Goal: Task Accomplishment & Management: Manage account settings

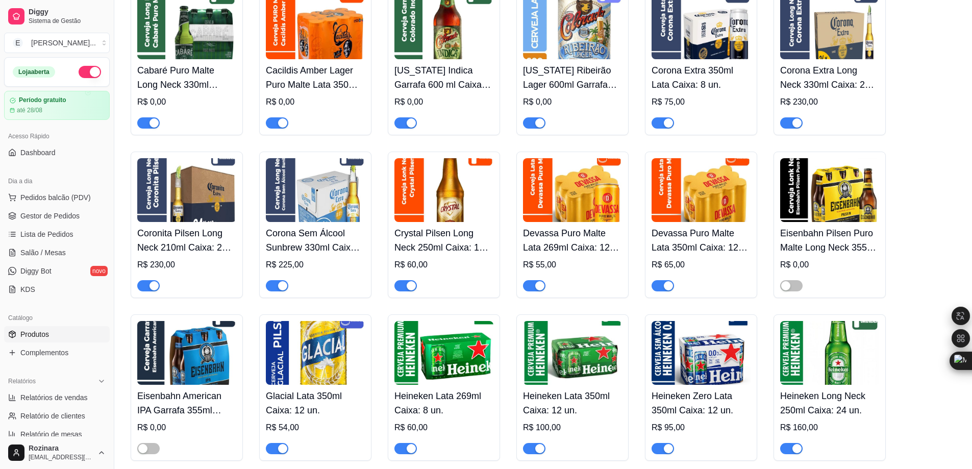
scroll to position [868, 0]
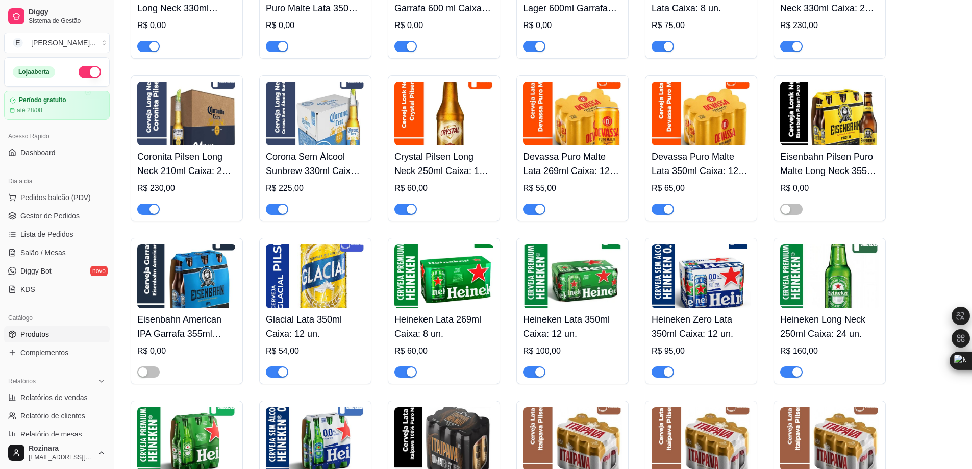
click at [439, 290] on img at bounding box center [444, 277] width 99 height 64
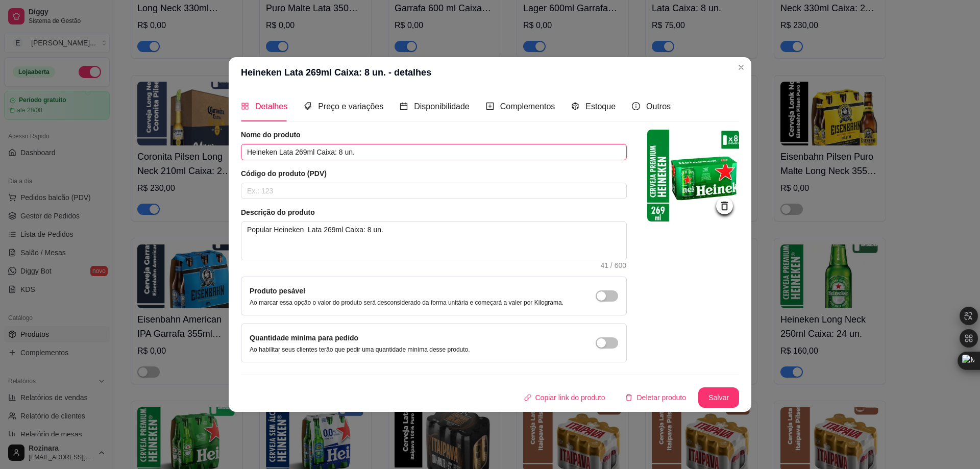
drag, startPoint x: 367, startPoint y: 151, endPoint x: 218, endPoint y: 153, distance: 149.1
click at [218, 153] on div "Heineken Lata 269ml Caixa: 8 un. - detalhes Detalhes Preço e variações Disponib…" at bounding box center [490, 234] width 980 height 469
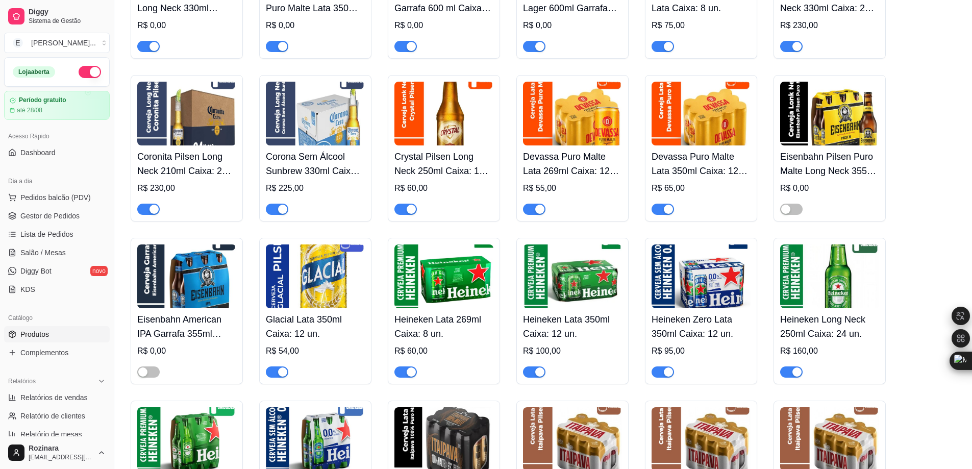
scroll to position [919, 0]
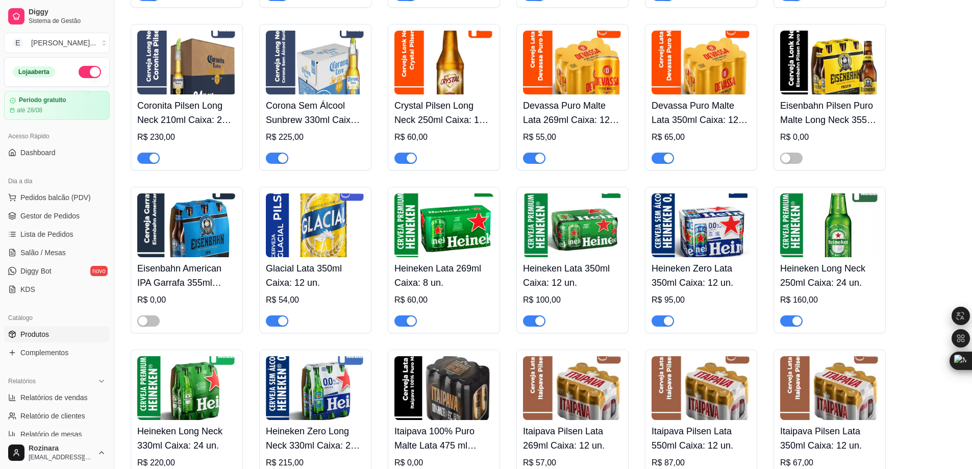
click at [845, 219] on img at bounding box center [830, 225] width 99 height 64
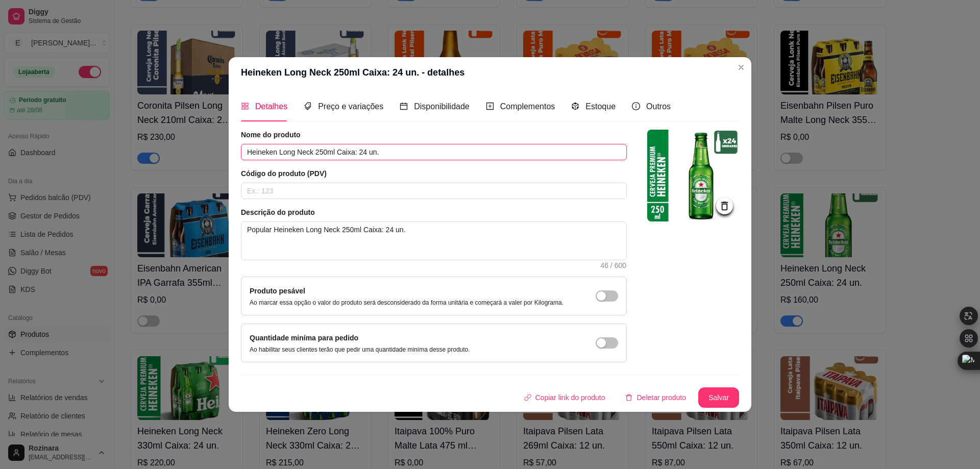
drag, startPoint x: 405, startPoint y: 152, endPoint x: 143, endPoint y: 149, distance: 262.4
click at [143, 149] on div "Heineken Long Neck 250ml Caixa: 24 un. - detalhes Detalhes Preço e variações Di…" at bounding box center [490, 234] width 980 height 469
paste input "Garrafa 330ml"
type input "Heineken Long Neck 250ml Caixa: 24 un."
click at [714, 398] on button "Salvar" at bounding box center [718, 397] width 41 height 20
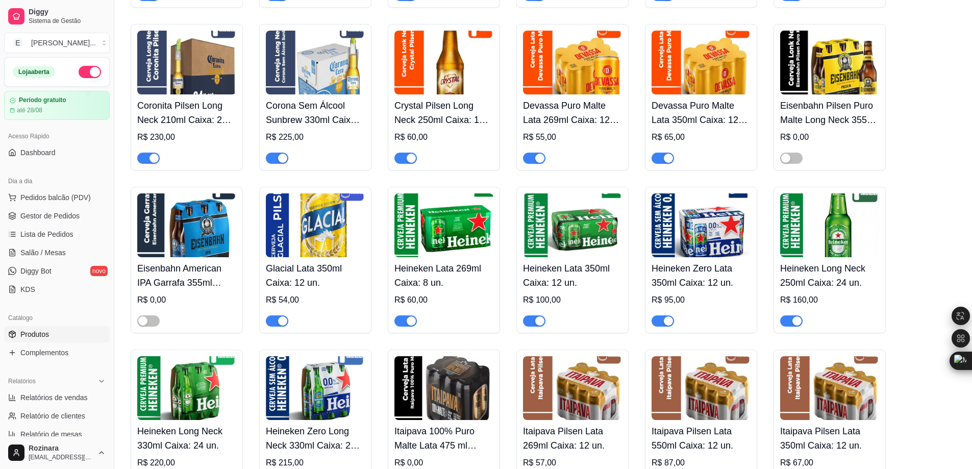
click at [445, 249] on img at bounding box center [444, 225] width 99 height 64
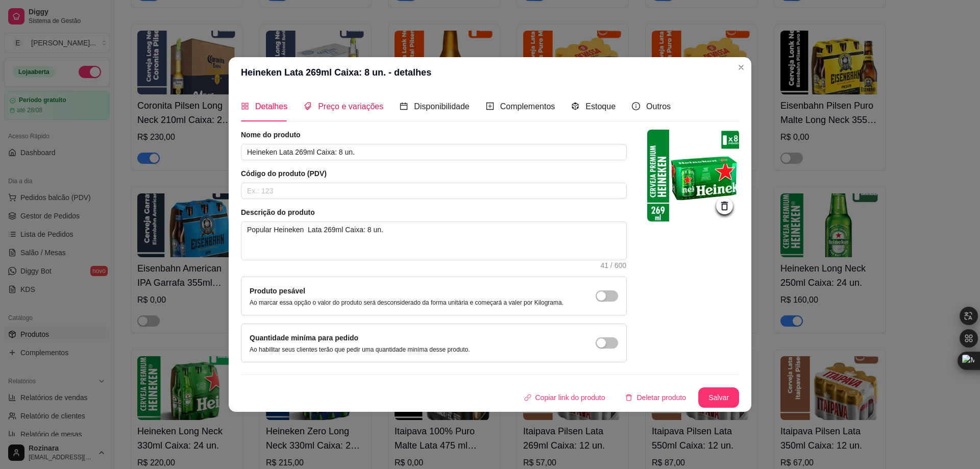
click at [335, 108] on span "Preço e variações" at bounding box center [350, 106] width 65 height 9
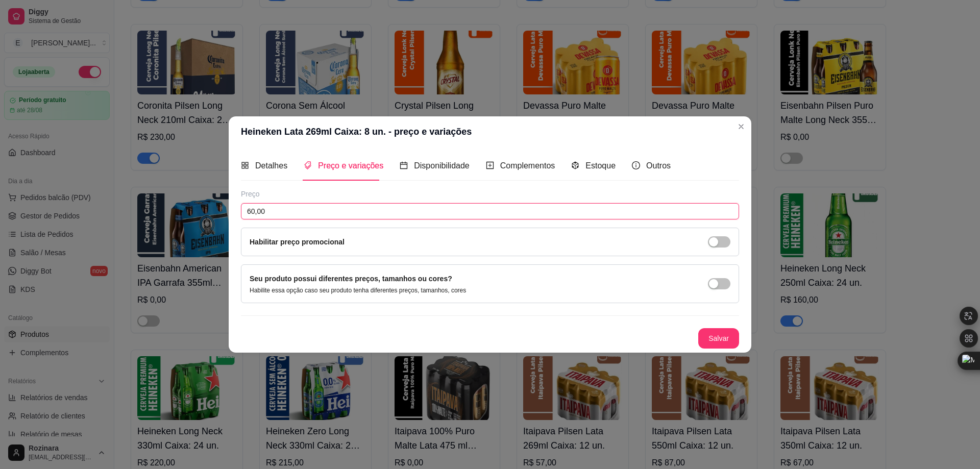
drag, startPoint x: 269, startPoint y: 212, endPoint x: 218, endPoint y: 205, distance: 50.5
click at [218, 205] on div "Heineken Lata 269ml Caixa: 8 un. - preço e variações Detalhes Preço e variações…" at bounding box center [490, 234] width 980 height 469
type input "55,00"
click at [710, 335] on button "Salvar" at bounding box center [719, 338] width 40 height 20
click at [717, 341] on button "Salvar" at bounding box center [719, 338] width 40 height 20
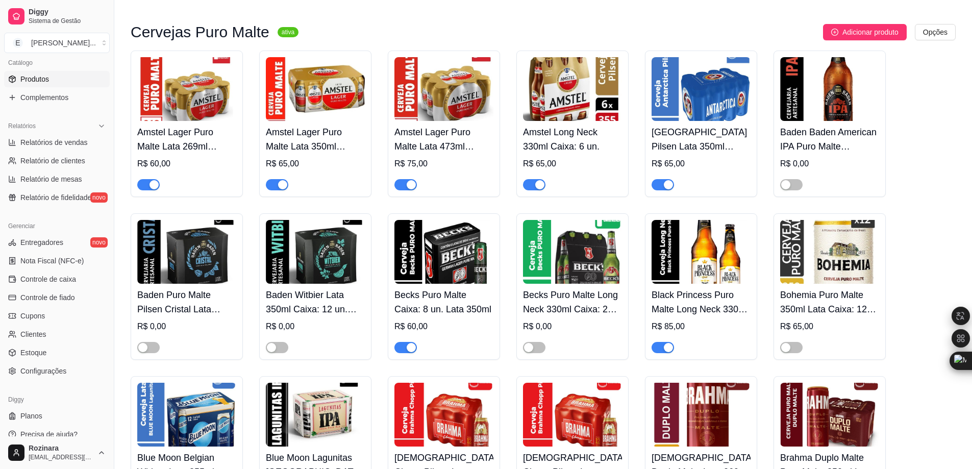
scroll to position [0, 0]
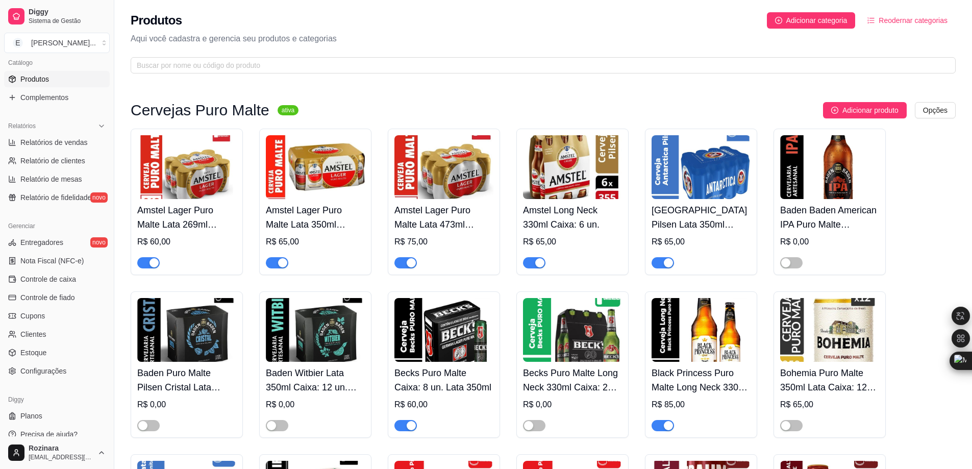
click at [313, 182] on img at bounding box center [315, 167] width 99 height 64
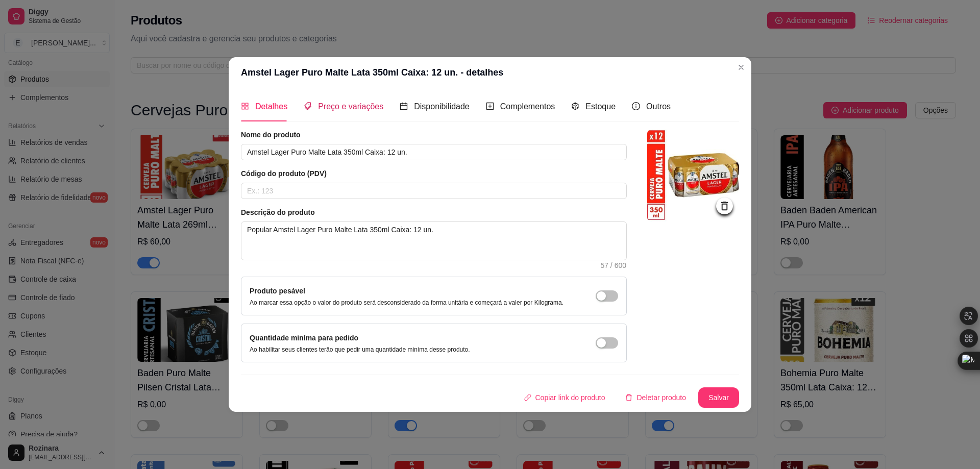
click at [338, 109] on span "Preço e variações" at bounding box center [350, 106] width 65 height 9
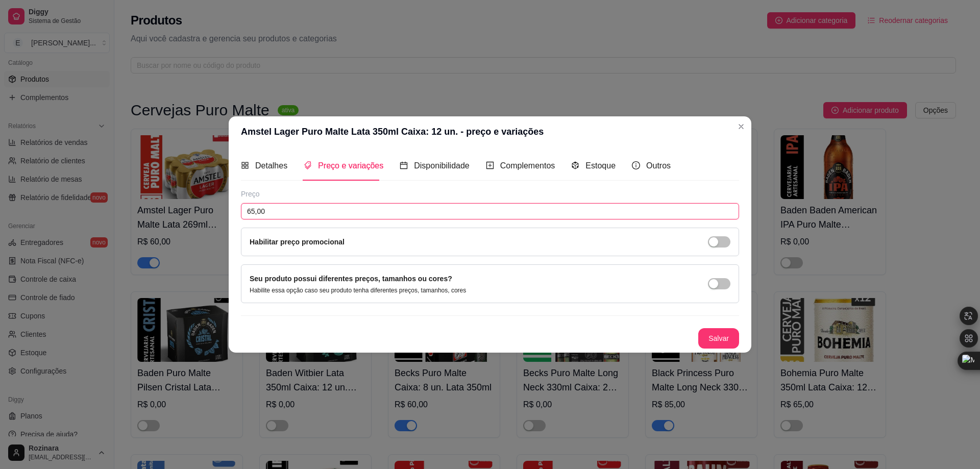
click at [252, 213] on input "65,00" at bounding box center [490, 211] width 498 height 16
type input "60,00"
click at [714, 336] on button "Salvar" at bounding box center [719, 338] width 40 height 20
click at [720, 338] on button "Salvar" at bounding box center [719, 338] width 40 height 20
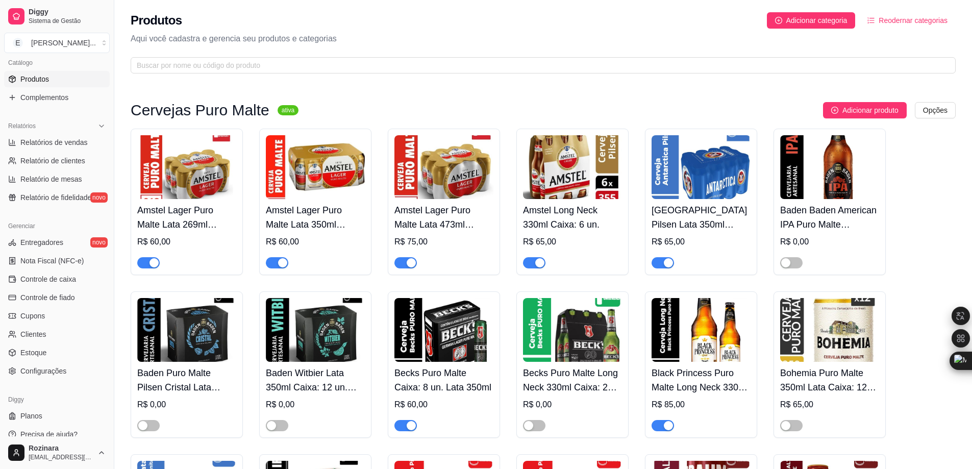
click at [168, 183] on img at bounding box center [186, 167] width 99 height 64
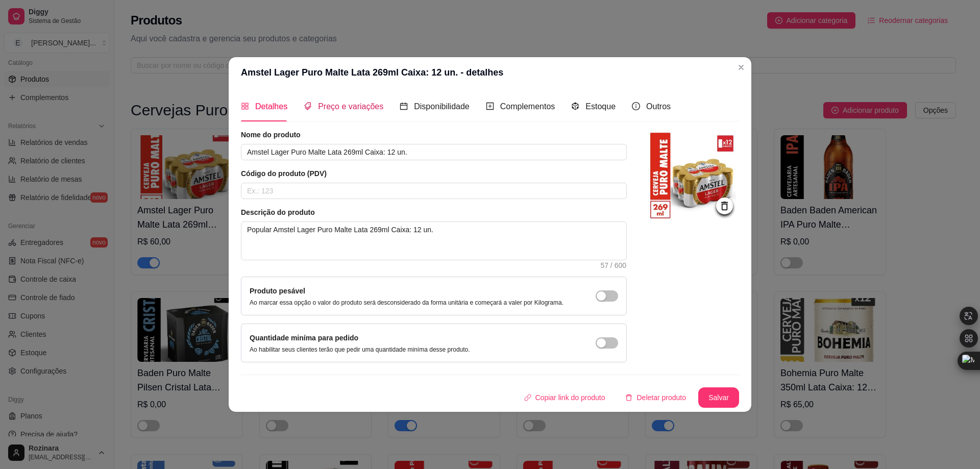
click at [337, 108] on span "Preço e variações" at bounding box center [350, 106] width 65 height 9
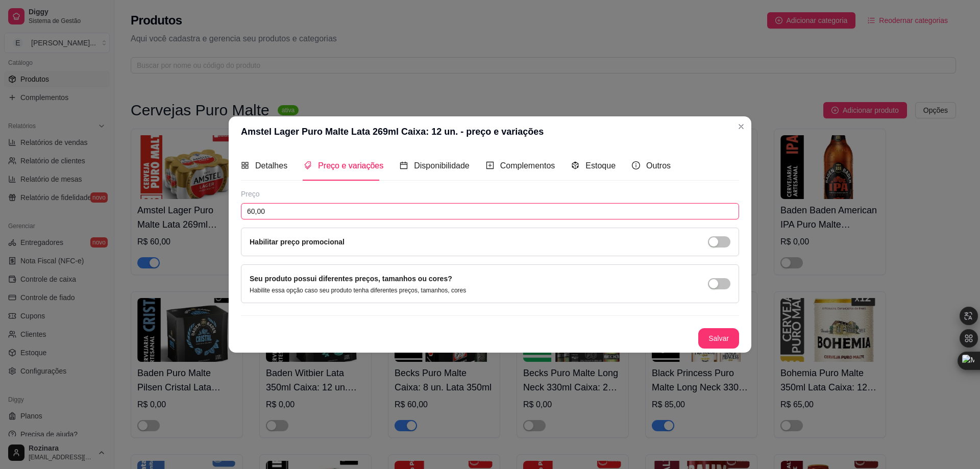
click at [251, 208] on input "60,00" at bounding box center [490, 211] width 498 height 16
drag, startPoint x: 255, startPoint y: 208, endPoint x: 240, endPoint y: 208, distance: 14.3
click at [240, 208] on div "Detalhes Preço e variações Disponibilidade Complementos Estoque Outros Nome do …" at bounding box center [490, 249] width 523 height 205
type input "55,00"
click at [712, 339] on button "Salvar" at bounding box center [719, 338] width 40 height 20
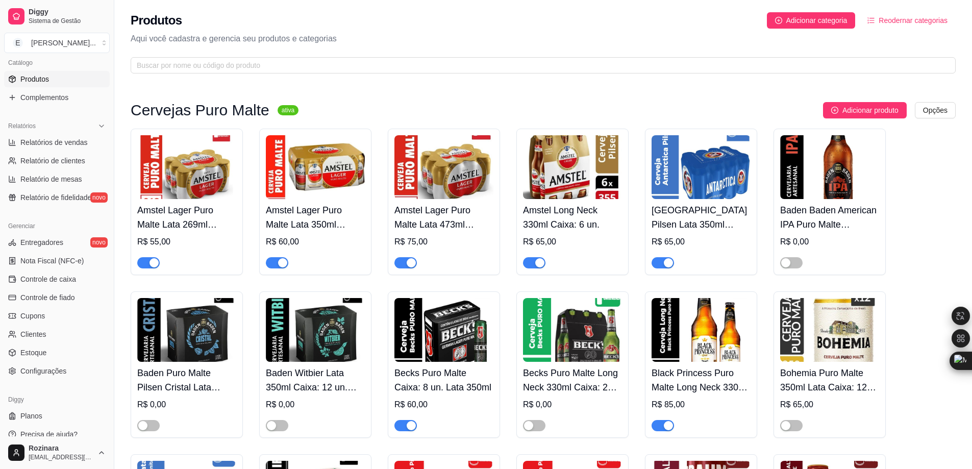
click at [437, 186] on img at bounding box center [444, 167] width 99 height 64
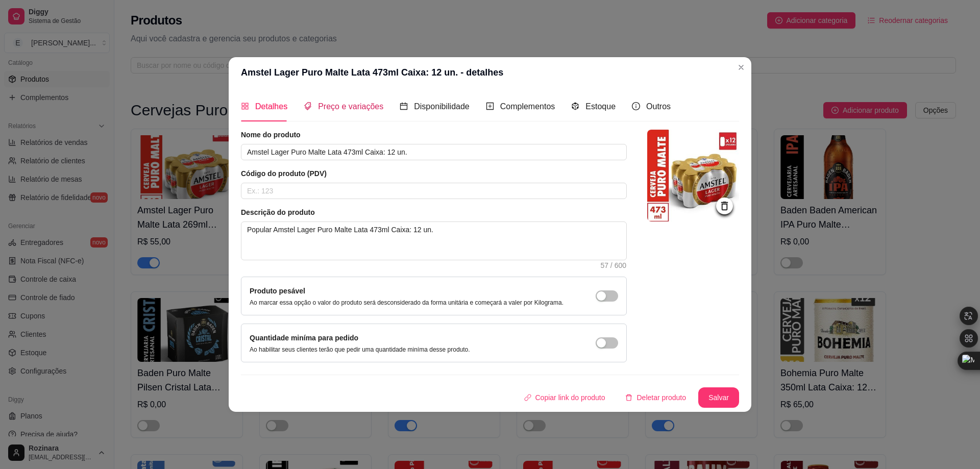
click at [337, 105] on span "Preço e variações" at bounding box center [350, 106] width 65 height 9
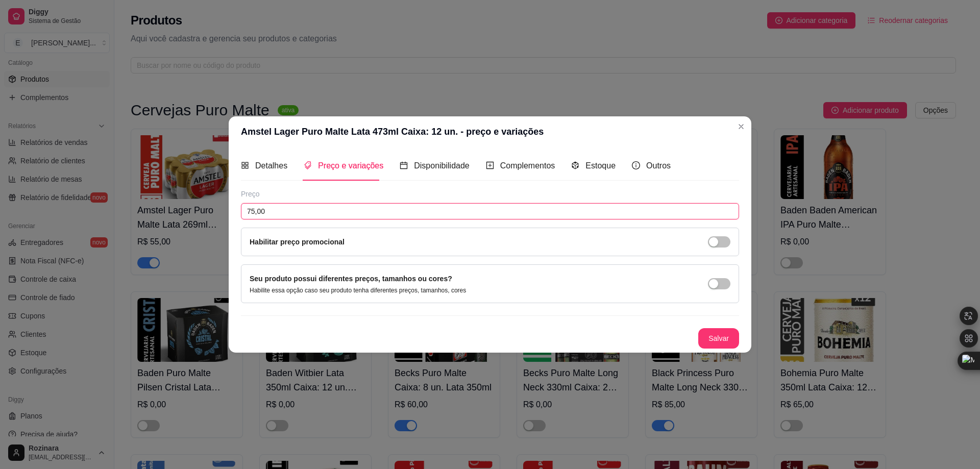
click at [250, 209] on input "75,00" at bounding box center [490, 211] width 498 height 16
type input "70,00"
click at [717, 339] on button "Salvar" at bounding box center [718, 338] width 41 height 20
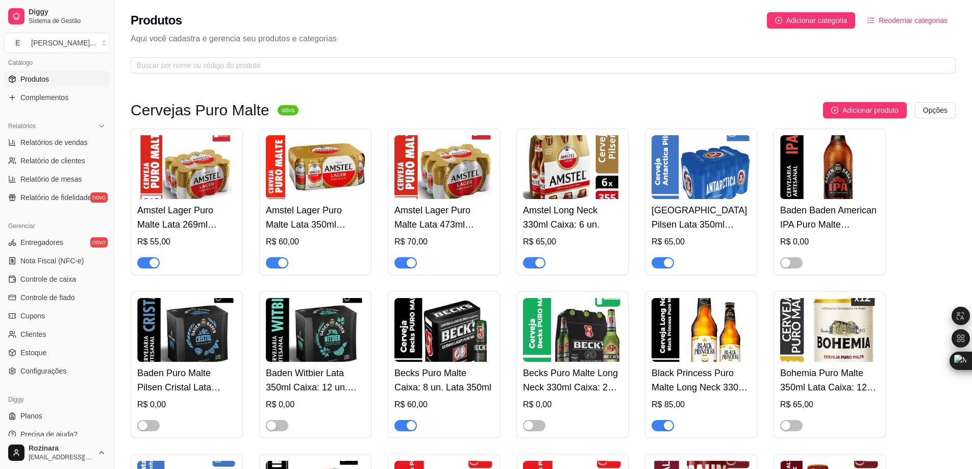
click at [565, 176] on img at bounding box center [572, 167] width 99 height 64
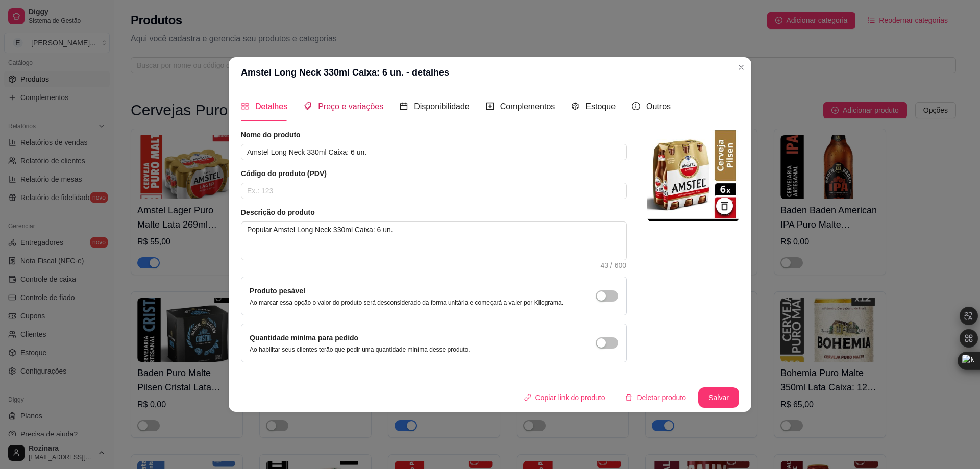
click at [329, 106] on span "Preço e variações" at bounding box center [350, 106] width 65 height 9
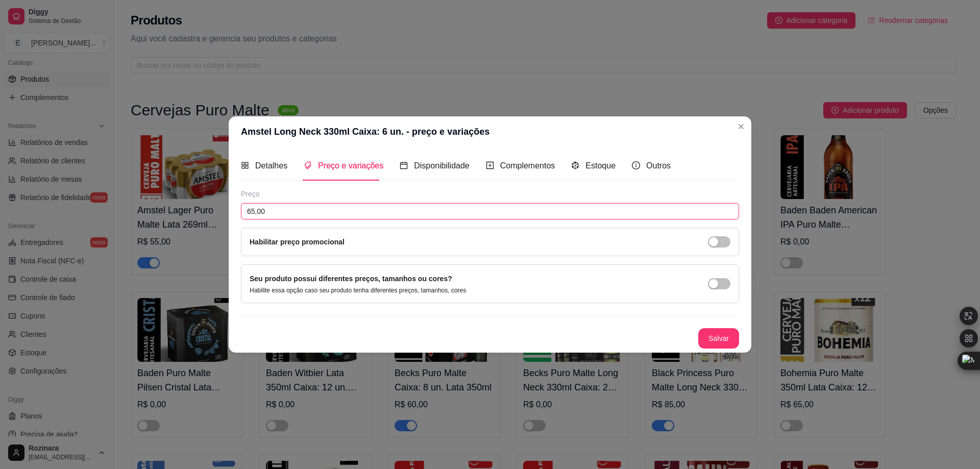
drag, startPoint x: 255, startPoint y: 214, endPoint x: 234, endPoint y: 212, distance: 21.0
click at [234, 212] on div "Detalhes Preço e variações Disponibilidade Complementos Estoque Outros Nome do …" at bounding box center [490, 249] width 523 height 205
type input "55,00"
click at [715, 336] on button "Salvar" at bounding box center [718, 338] width 41 height 20
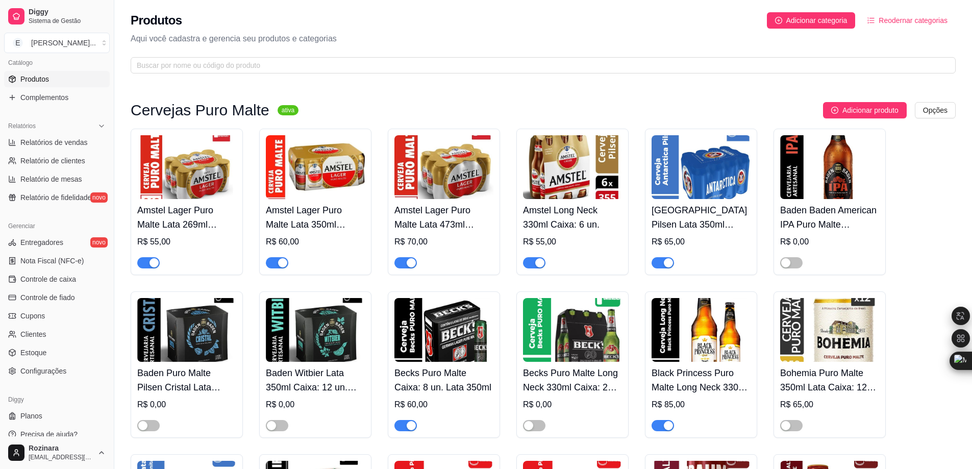
click at [698, 168] on img at bounding box center [701, 167] width 99 height 64
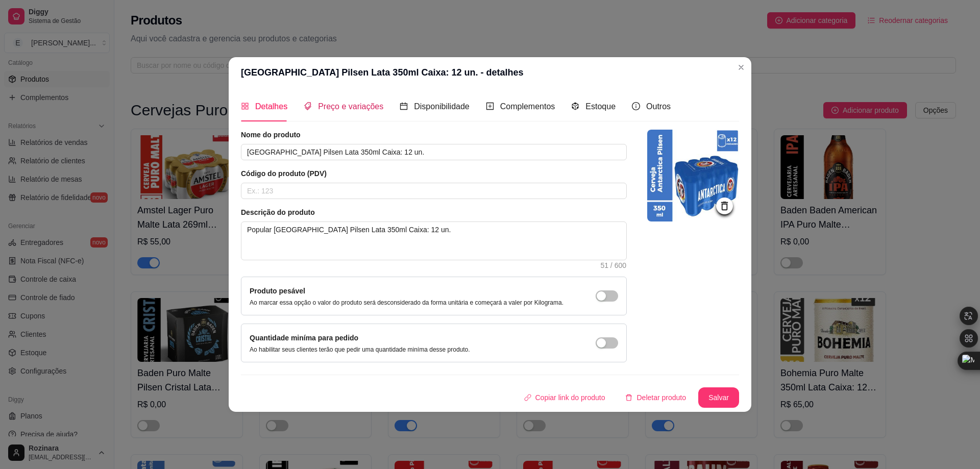
click at [355, 109] on span "Preço e variações" at bounding box center [350, 106] width 65 height 9
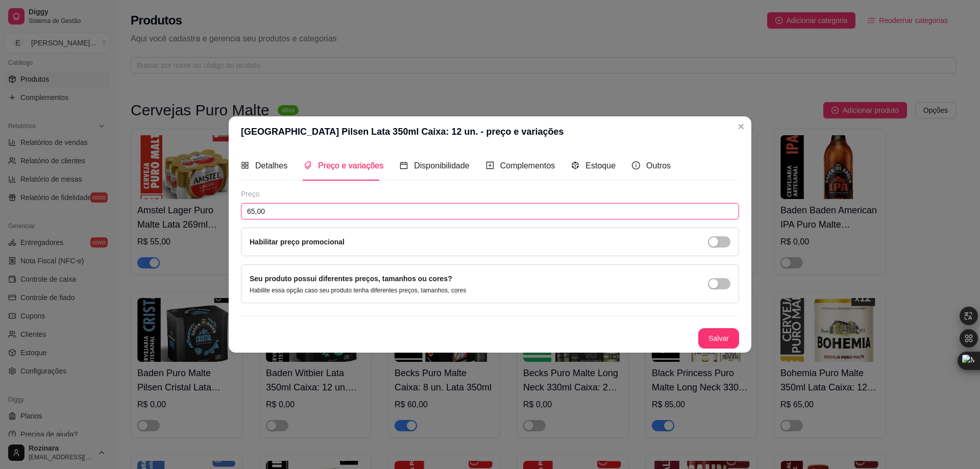
click at [253, 214] on input "65,00" at bounding box center [490, 211] width 498 height 16
click at [250, 209] on input "65,00" at bounding box center [490, 211] width 498 height 16
type input "55,00"
click at [724, 341] on button "Salvar" at bounding box center [718, 338] width 41 height 20
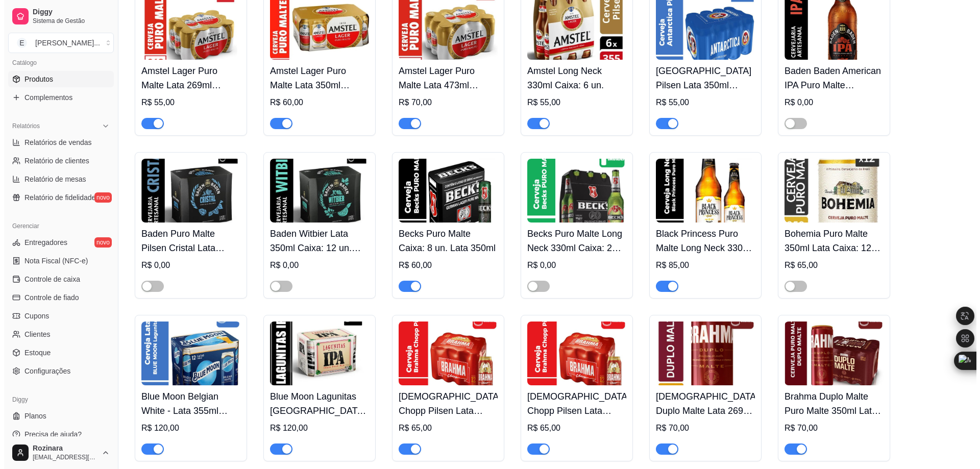
scroll to position [153, 0]
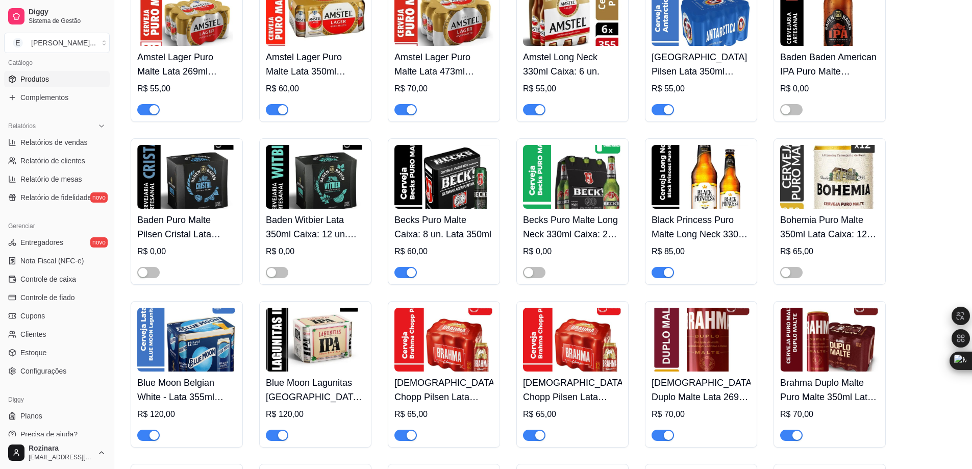
click at [830, 193] on img at bounding box center [830, 177] width 99 height 64
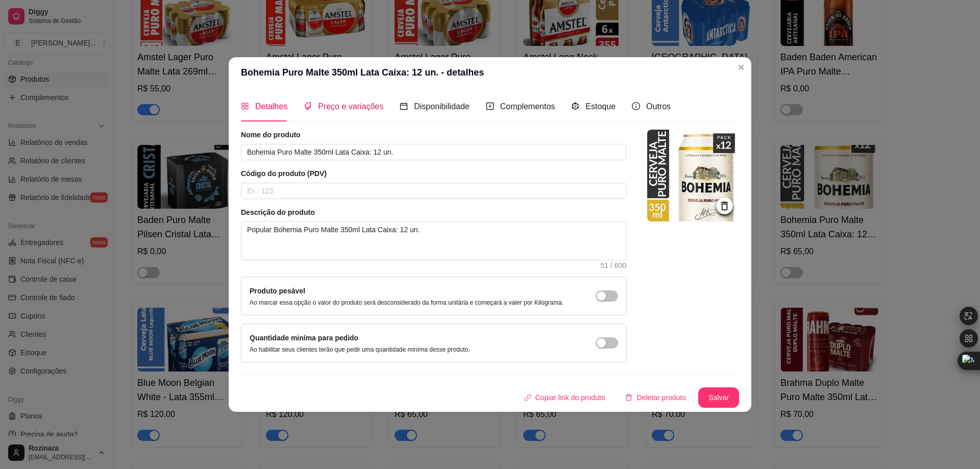
click at [337, 107] on span "Preço e variações" at bounding box center [350, 106] width 65 height 9
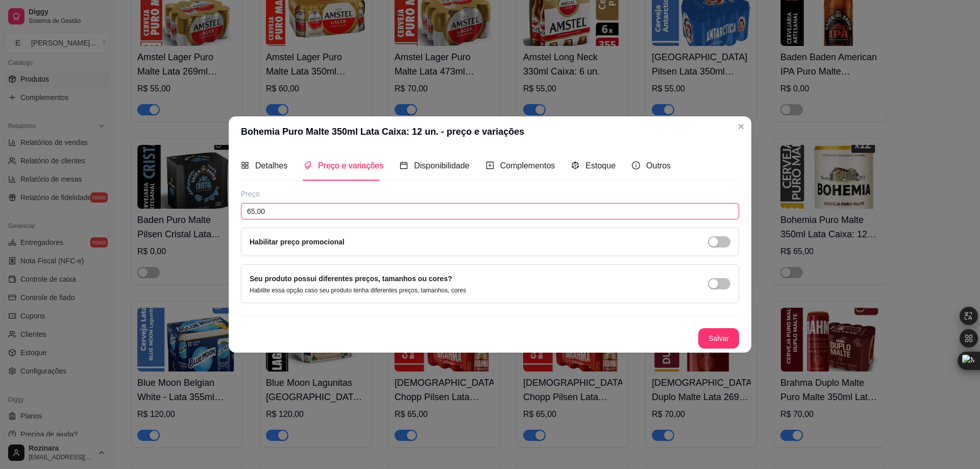
click at [254, 211] on input "65,00" at bounding box center [490, 211] width 498 height 16
type input "60,00"
click at [722, 341] on button "Salvar" at bounding box center [719, 338] width 40 height 20
